Goal: Communication & Community: Connect with others

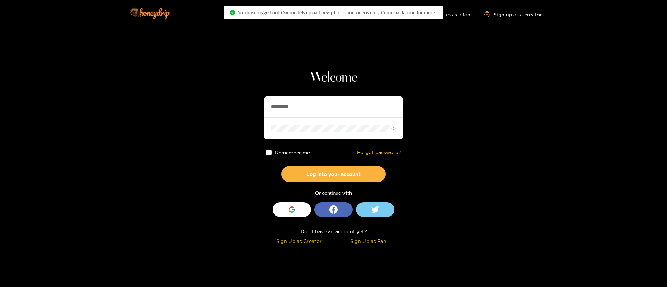
click at [335, 109] on input "**********" at bounding box center [333, 107] width 139 height 21
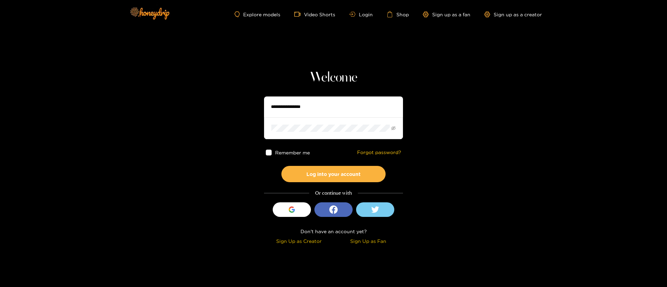
type input "*"
type input "******"
click at [331, 169] on button "Log into your account" at bounding box center [333, 174] width 104 height 16
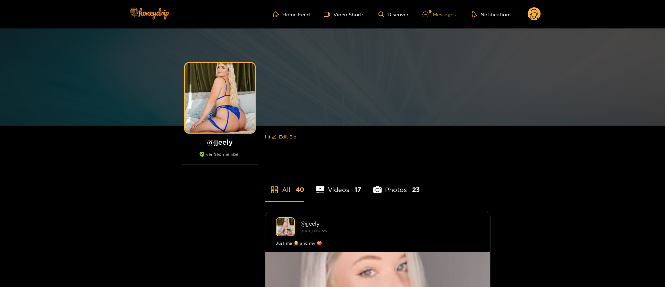
click at [452, 13] on div "Messages" at bounding box center [439, 14] width 33 height 8
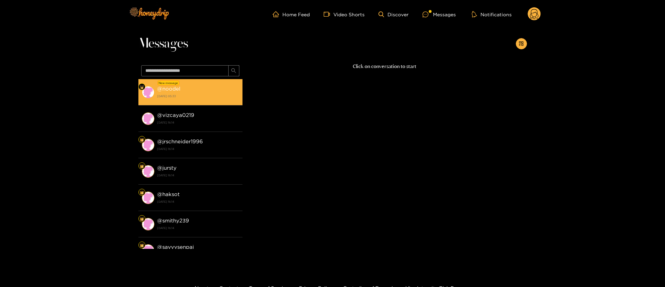
click at [165, 86] on strong "@ noodel" at bounding box center [168, 89] width 23 height 6
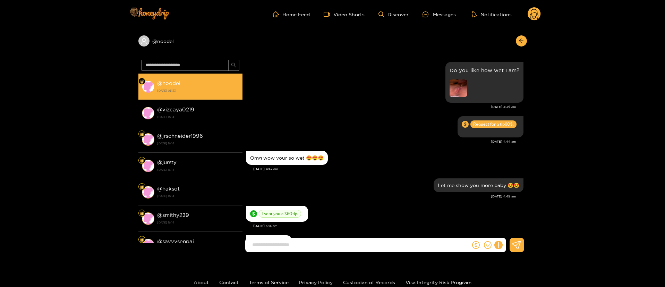
scroll to position [687, 0]
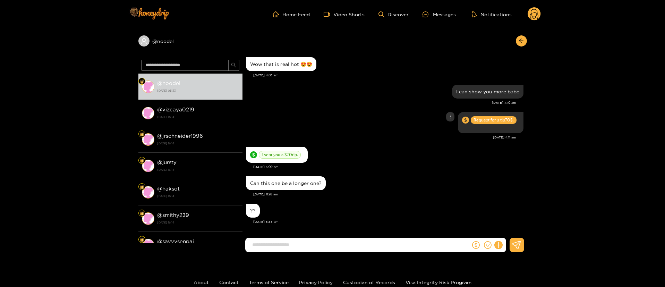
click at [324, 133] on div "Request for a tip 70 $." at bounding box center [385, 122] width 278 height 25
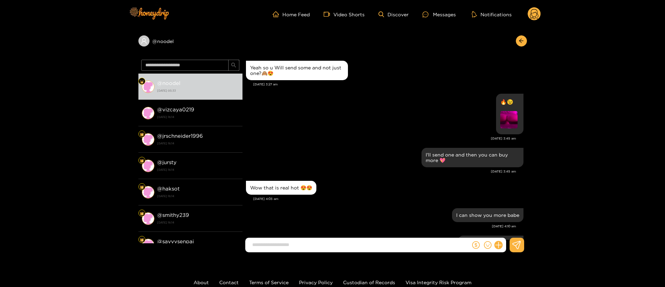
scroll to position [562, 0]
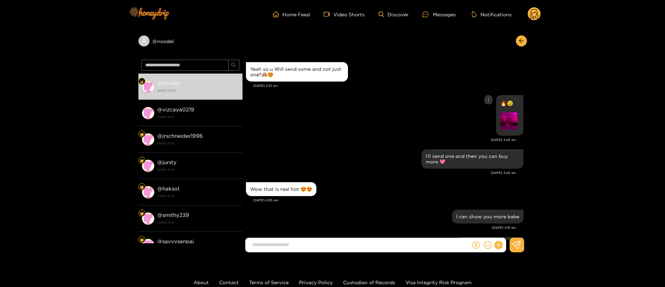
click at [505, 119] on img at bounding box center [509, 120] width 17 height 17
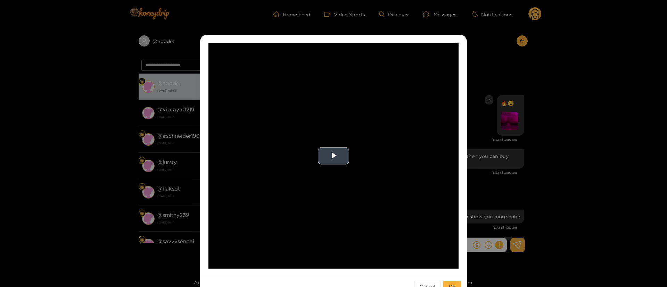
click at [295, 164] on video "Video Player" at bounding box center [333, 156] width 250 height 226
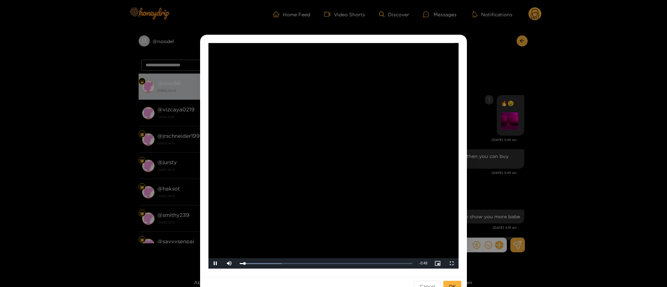
click at [514, 123] on div "**********" at bounding box center [333, 143] width 667 height 287
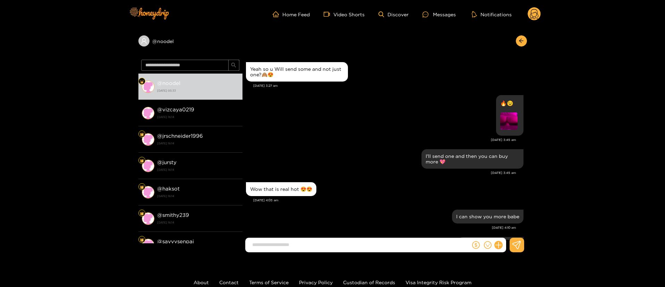
click at [366, 182] on div "Wow that is real hot 😍😍" at bounding box center [385, 189] width 278 height 17
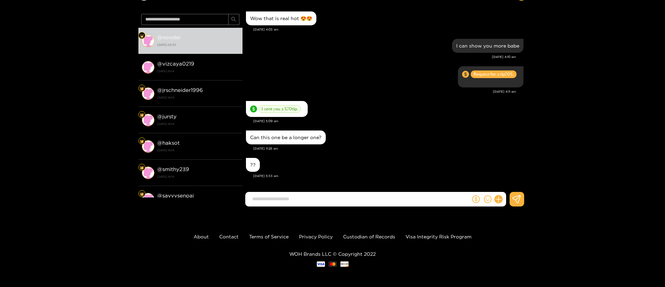
scroll to position [47, 0]
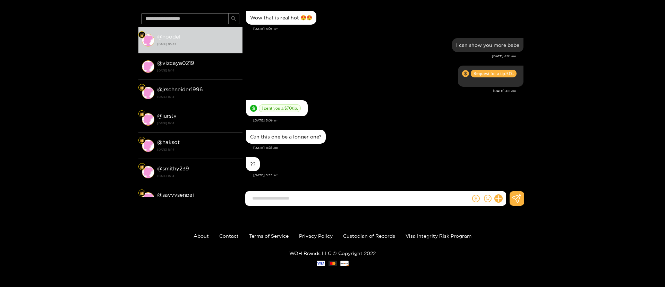
click at [357, 200] on input at bounding box center [360, 198] width 222 height 11
type input "********"
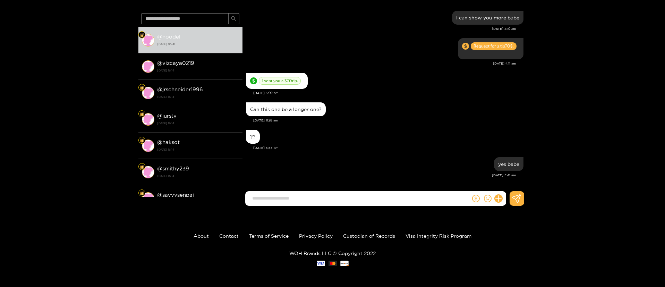
click at [347, 112] on div "Can this one be a longer one?" at bounding box center [385, 109] width 278 height 17
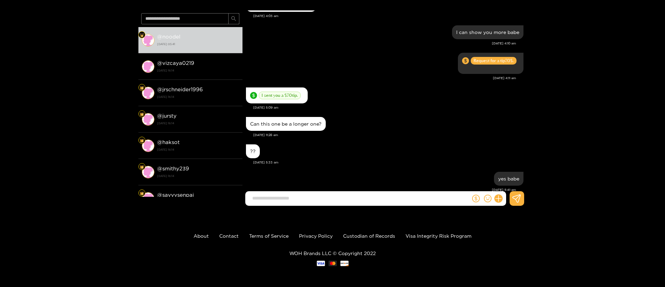
scroll to position [0, 0]
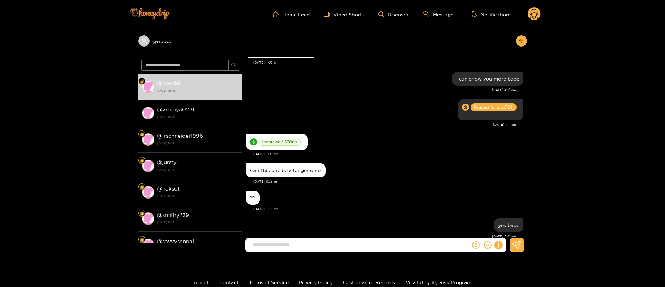
click at [334, 148] on div "I sent you a $ 70 tip." at bounding box center [385, 141] width 278 height 19
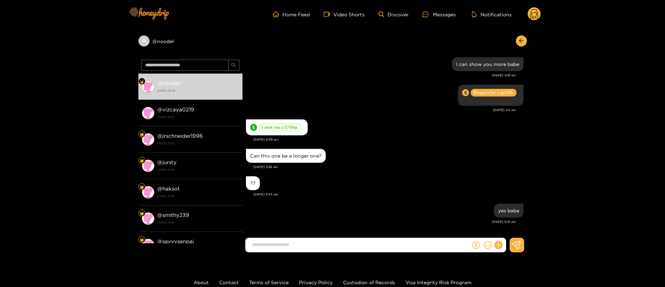
click at [375, 157] on div "Can this one be a longer one?" at bounding box center [385, 155] width 278 height 17
click at [333, 148] on div "Can this one be a longer one?" at bounding box center [385, 155] width 278 height 17
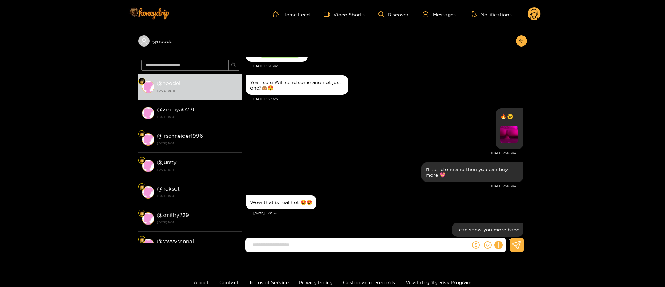
scroll to position [548, 0]
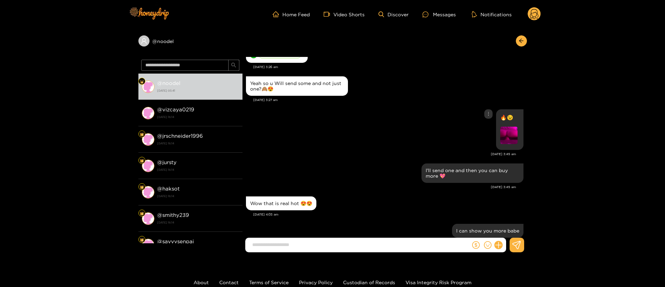
click at [492, 145] on div "🔥😉" at bounding box center [385, 130] width 278 height 44
click at [504, 137] on img at bounding box center [509, 135] width 17 height 17
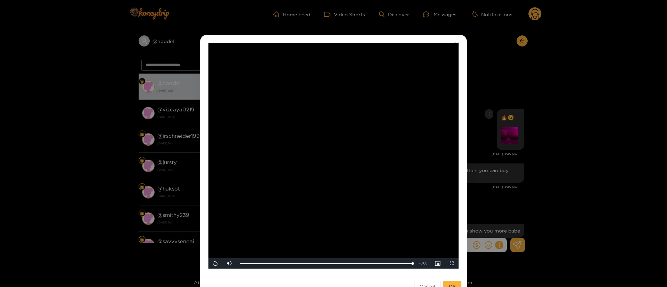
click at [512, 82] on div "**********" at bounding box center [333, 143] width 667 height 287
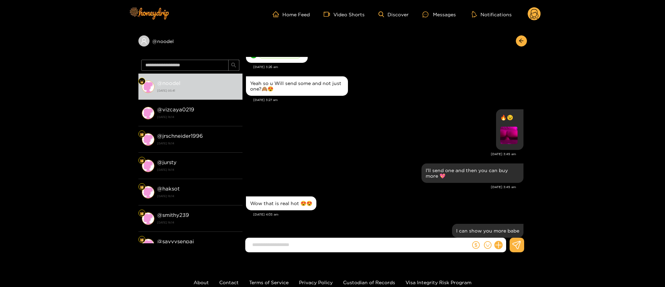
click at [459, 84] on div "Yeah so u Will send some and not just one?🙈😍" at bounding box center [385, 86] width 278 height 23
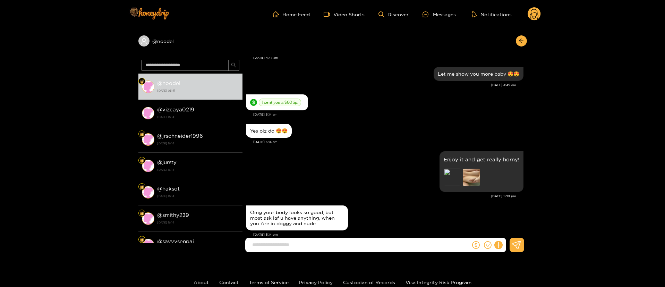
scroll to position [110, 0]
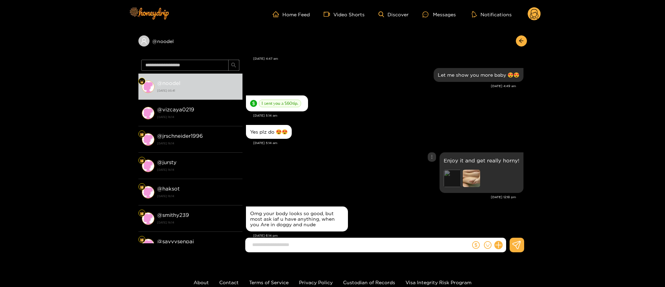
click at [451, 176] on div "Preview" at bounding box center [452, 178] width 17 height 17
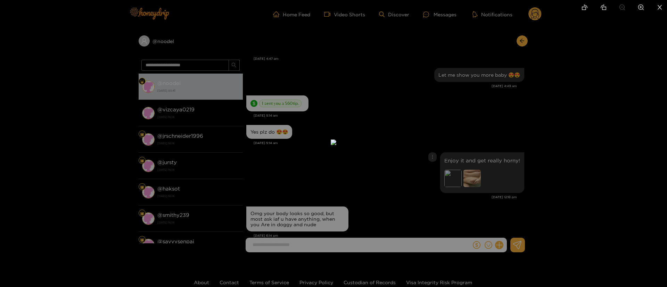
click at [561, 94] on div at bounding box center [333, 143] width 667 height 287
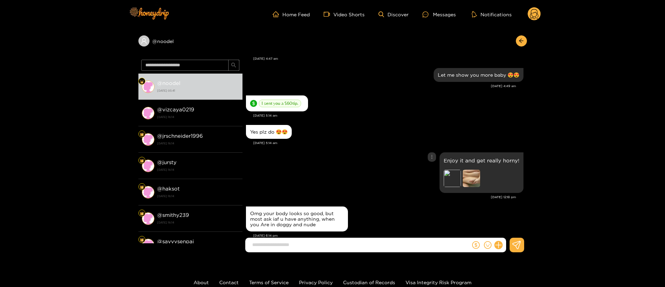
click at [466, 182] on img at bounding box center [471, 178] width 17 height 17
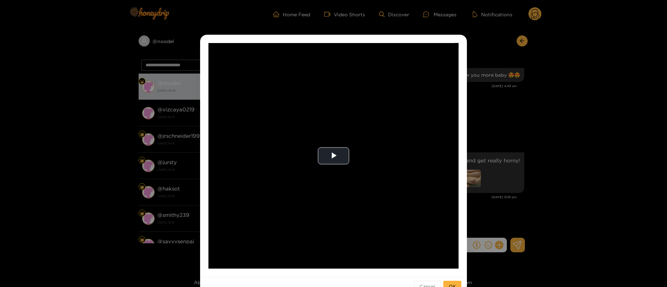
click at [496, 102] on div "**********" at bounding box center [333, 143] width 667 height 287
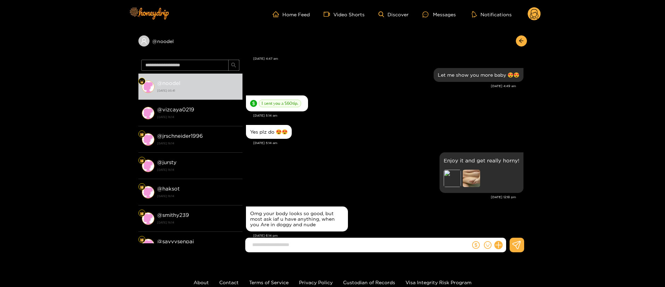
click at [420, 119] on div "I sent you a $ 60 tip. [DATE] 5:14 am" at bounding box center [385, 109] width 278 height 30
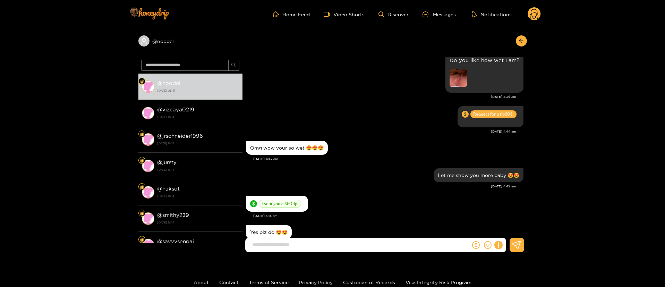
scroll to position [0, 0]
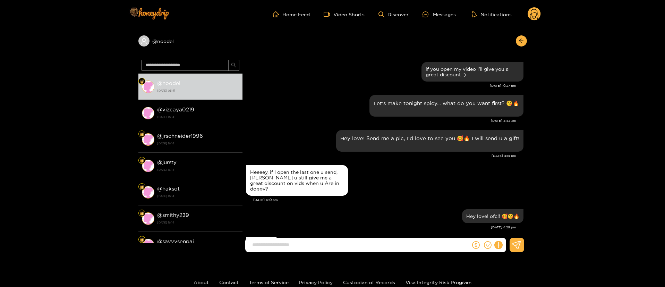
click at [407, 198] on div "[DATE] 4:10 pm" at bounding box center [388, 200] width 270 height 5
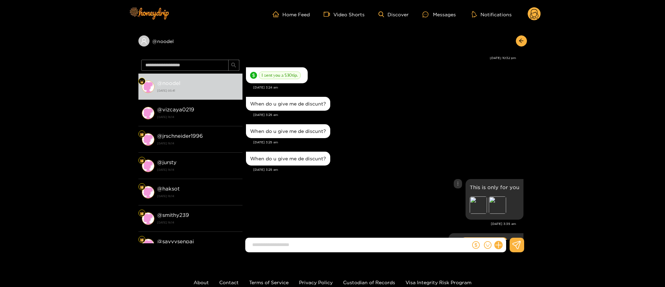
scroll to position [458, 0]
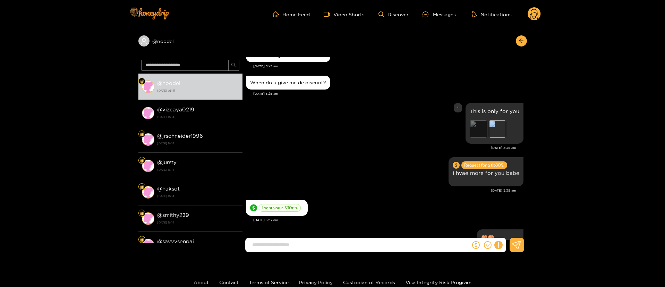
drag, startPoint x: 491, startPoint y: 123, endPoint x: 477, endPoint y: 127, distance: 14.7
click at [477, 127] on div "Preview Preview" at bounding box center [495, 129] width 50 height 19
click at [477, 127] on div "Preview" at bounding box center [478, 128] width 17 height 17
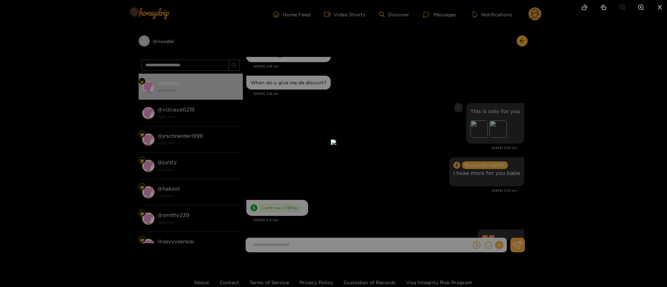
click at [451, 88] on div at bounding box center [333, 143] width 667 height 287
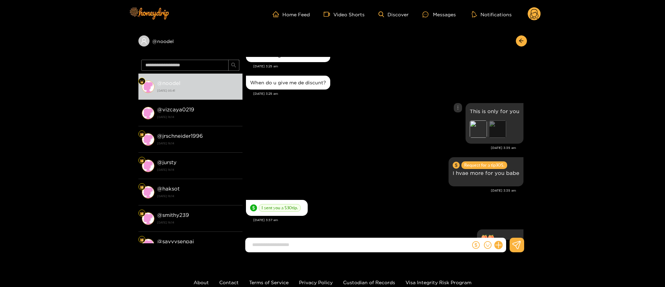
click at [499, 122] on div "Preview" at bounding box center [497, 128] width 17 height 17
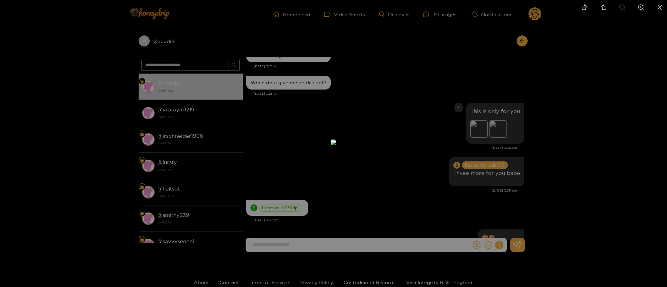
click at [581, 78] on div at bounding box center [333, 143] width 667 height 287
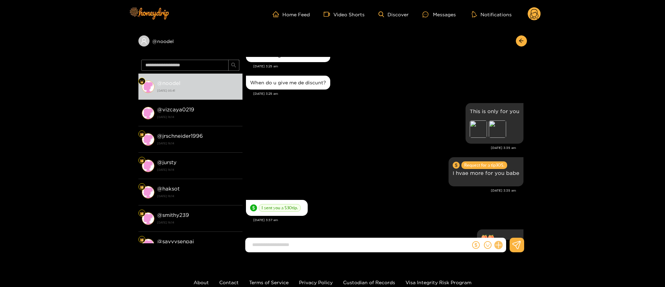
click at [497, 242] on icon at bounding box center [499, 245] width 8 height 8
click at [513, 229] on icon at bounding box center [511, 228] width 7 height 7
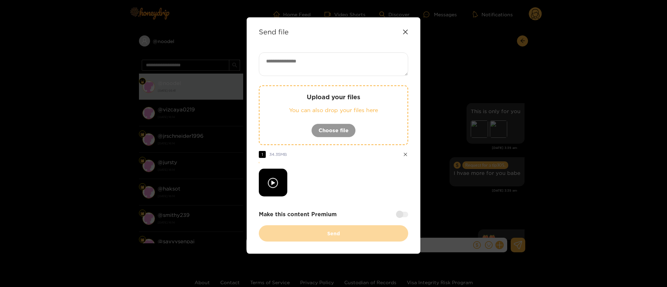
click at [359, 185] on div at bounding box center [333, 183] width 149 height 28
drag, startPoint x: 330, startPoint y: 59, endPoint x: 323, endPoint y: 21, distance: 38.6
click at [323, 21] on div "Send file Upload your files You can also drop your files here Choose file 1 34.…" at bounding box center [333, 135] width 174 height 236
paste textarea "**"
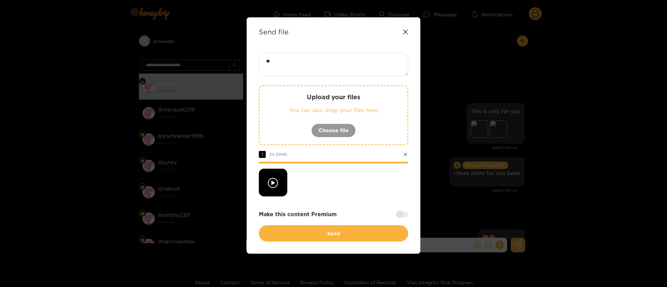
type textarea "**"
click at [349, 182] on div at bounding box center [333, 183] width 149 height 28
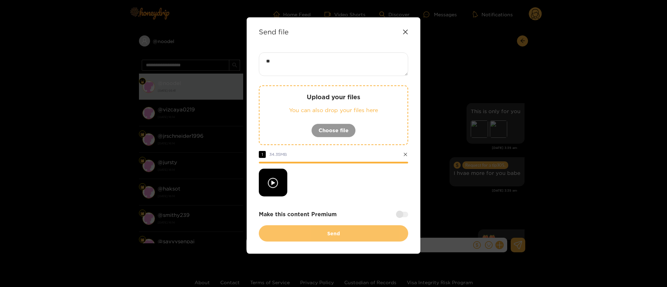
click at [330, 230] on button "Send" at bounding box center [333, 233] width 149 height 16
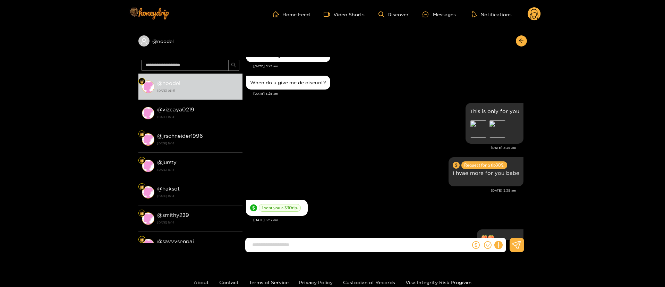
click at [402, 146] on div "[DATE] 3:35 am" at bounding box center [381, 147] width 270 height 5
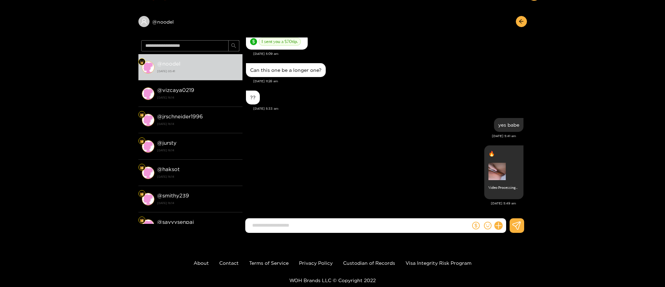
scroll to position [1672, 0]
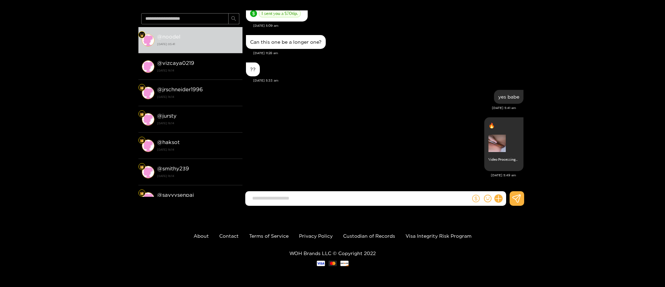
click at [476, 199] on icon "dollar" at bounding box center [476, 199] width 8 height 8
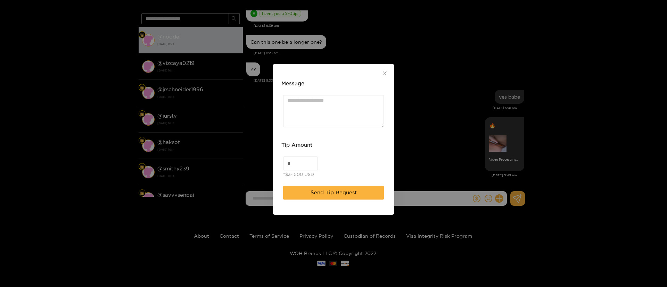
drag, startPoint x: 291, startPoint y: 159, endPoint x: 285, endPoint y: 147, distance: 12.9
click at [285, 147] on div "Tip Amount * *$3- 500 USD" at bounding box center [333, 161] width 104 height 40
type input "**"
click at [310, 126] on textarea "Message" at bounding box center [333, 111] width 101 height 32
type textarea "*"
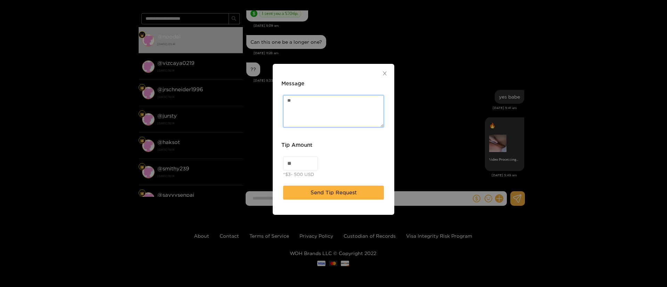
type textarea "*"
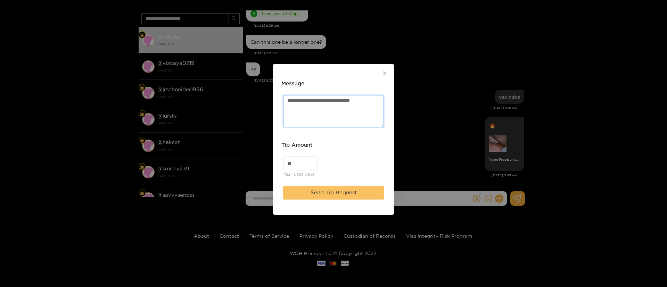
type textarea "**********"
click at [320, 189] on span "Send Tip Request" at bounding box center [333, 193] width 46 height 8
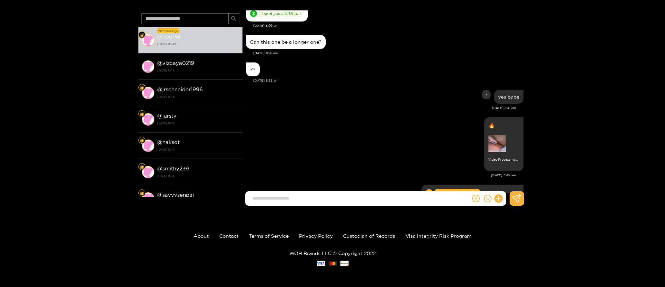
click at [300, 91] on div "yes babe" at bounding box center [385, 96] width 278 height 17
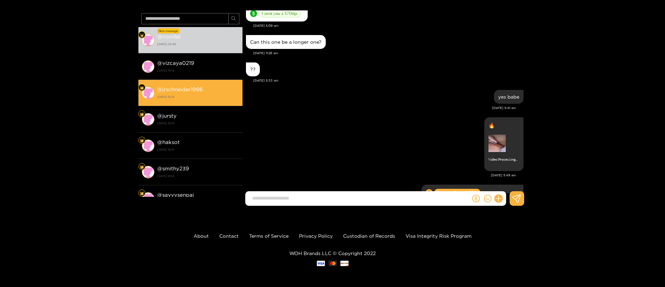
click at [206, 80] on li "@ jrschneider1996 [DATE] 16:14" at bounding box center [191, 93] width 104 height 26
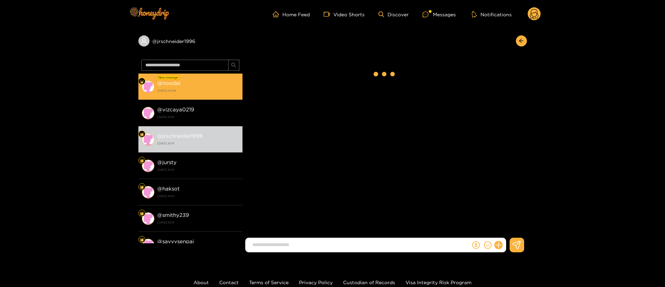
click at [210, 88] on strong "[DATE] 05:49" at bounding box center [198, 90] width 82 height 6
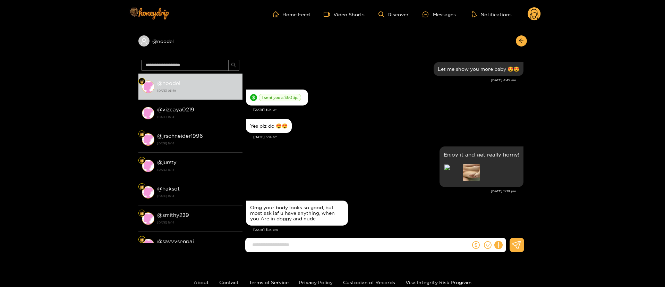
click at [536, 15] on circle at bounding box center [534, 13] width 13 height 13
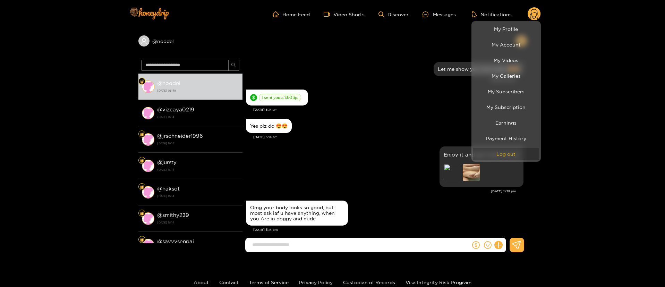
click at [500, 158] on button "Log out" at bounding box center [507, 154] width 66 height 12
